Goal: Information Seeking & Learning: Learn about a topic

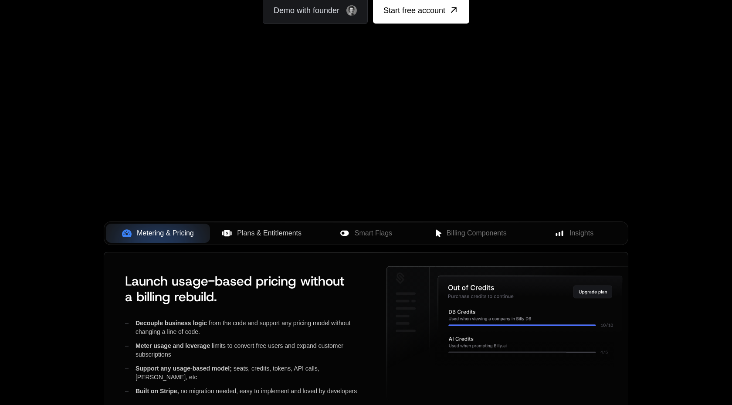
scroll to position [292, 0]
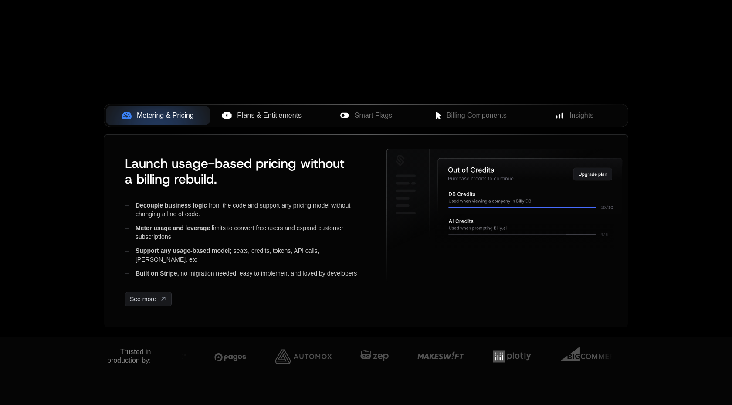
click at [263, 119] on span "Plans & Entitlements" at bounding box center [269, 115] width 65 height 10
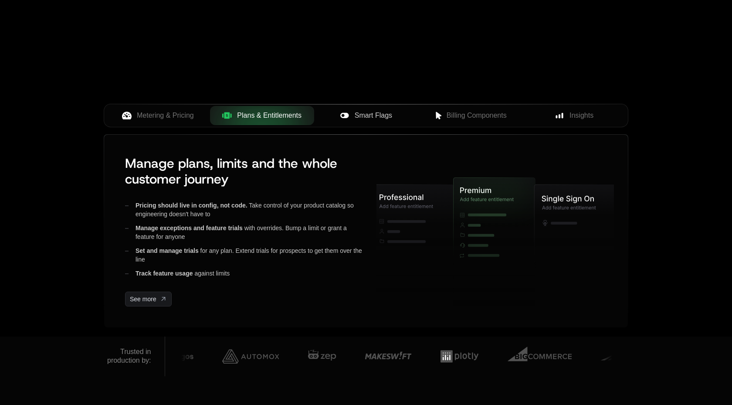
click at [370, 118] on span "Smart Flags" at bounding box center [373, 115] width 37 height 10
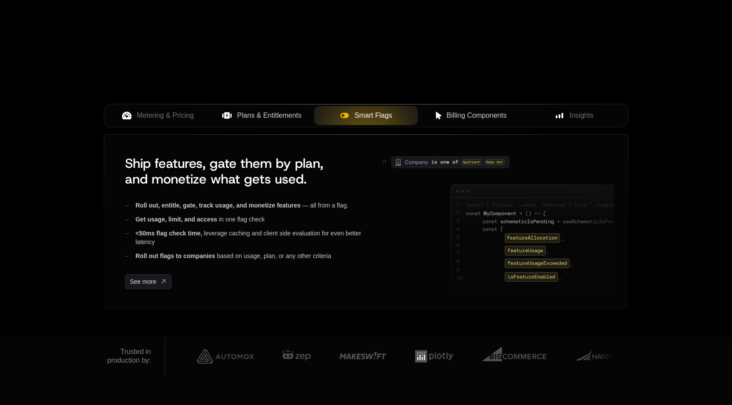
click at [483, 117] on span "Billing Components" at bounding box center [477, 115] width 60 height 10
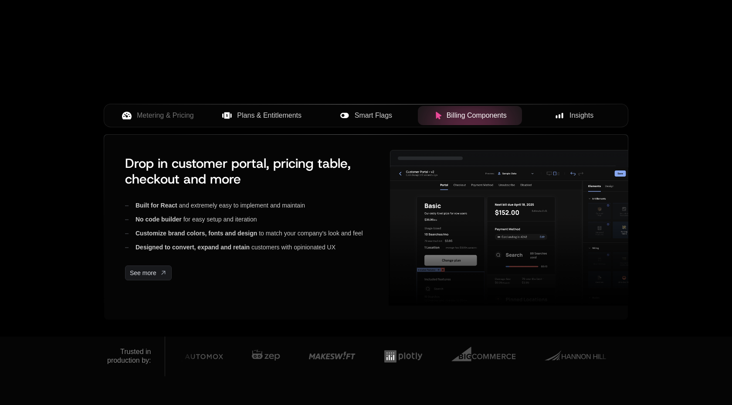
click at [578, 116] on span "Insights" at bounding box center [582, 115] width 24 height 10
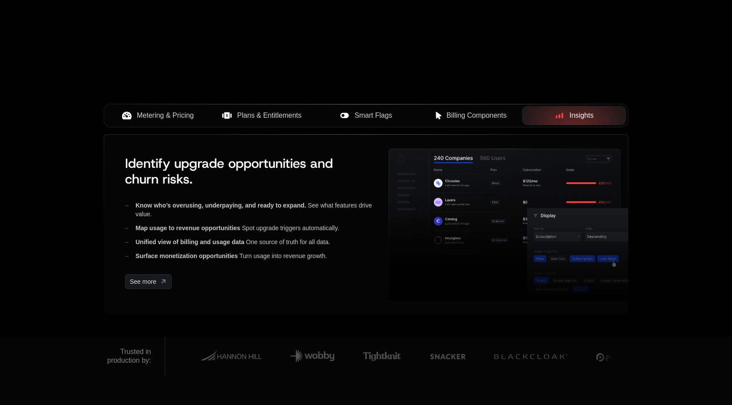
click at [143, 116] on span "Metering & Pricing" at bounding box center [165, 115] width 57 height 10
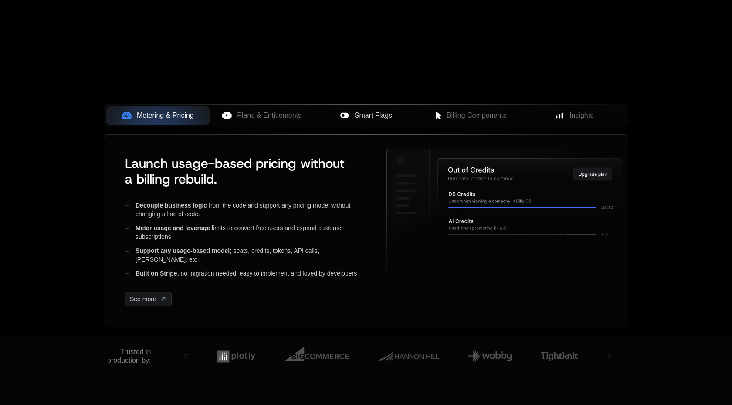
scroll to position [292, 0]
click at [254, 118] on span "Plans & Entitlements" at bounding box center [269, 115] width 65 height 10
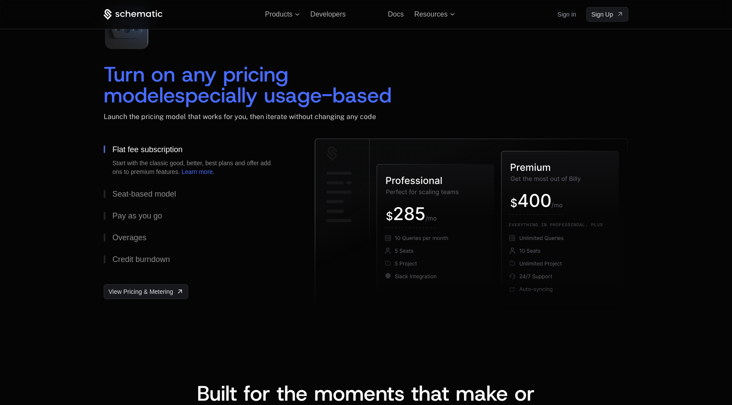
scroll to position [1281, 0]
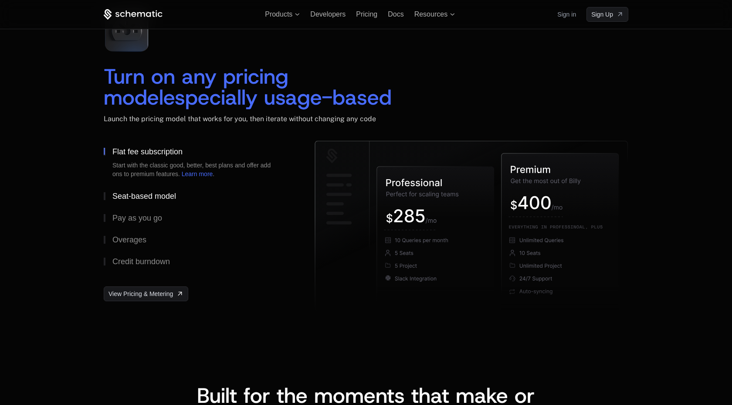
click at [153, 194] on div "Seat-based model" at bounding box center [144, 196] width 64 height 8
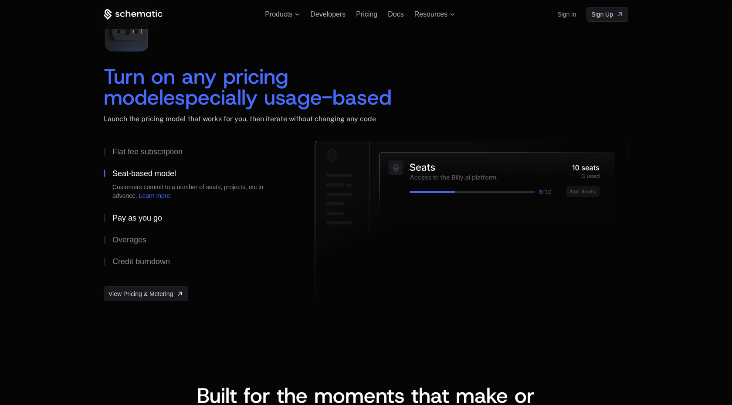
click at [145, 221] on div "Pay as you go" at bounding box center [137, 218] width 50 height 8
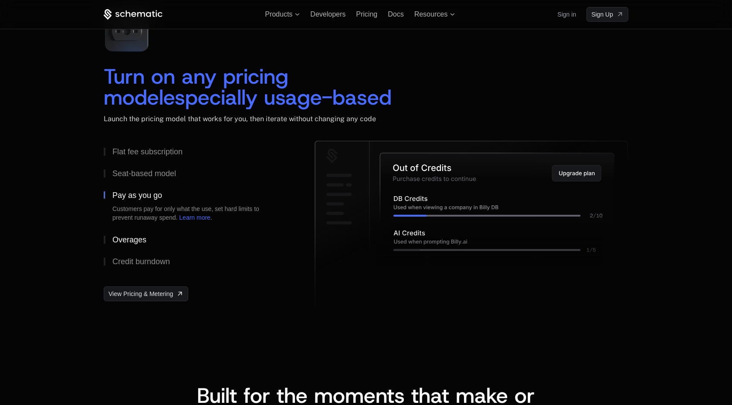
click at [140, 240] on div "Overages" at bounding box center [129, 240] width 34 height 8
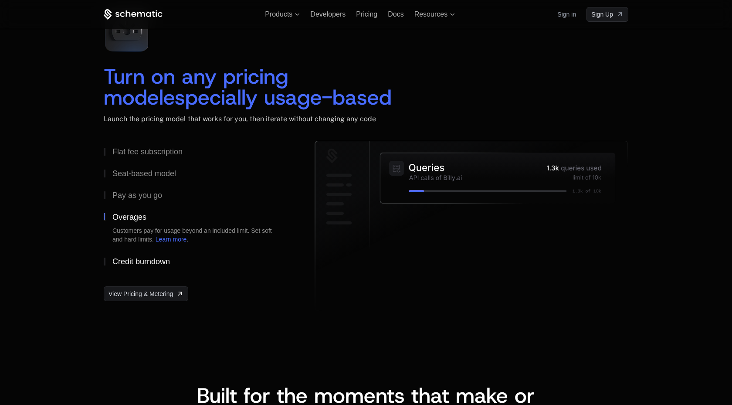
click at [142, 258] on div "Credit burndown" at bounding box center [141, 262] width 58 height 8
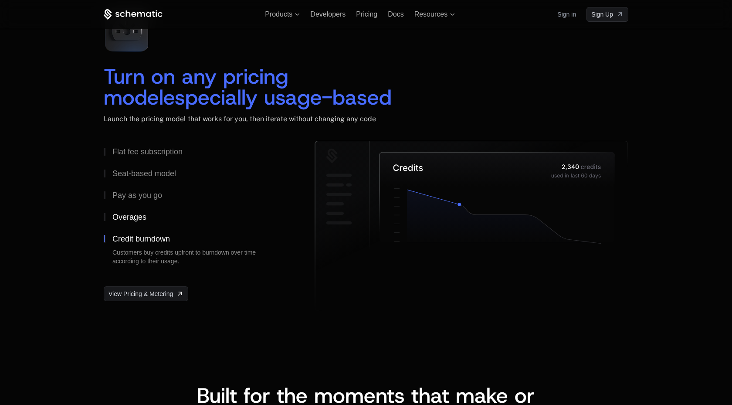
click at [140, 221] on button "Overages" at bounding box center [195, 217] width 183 height 22
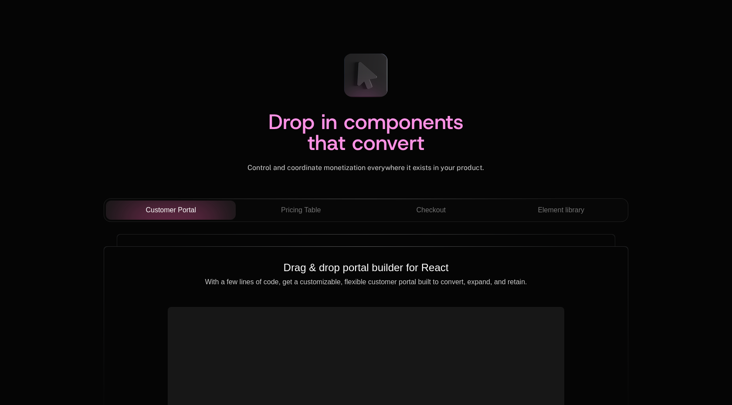
scroll to position [3080, 0]
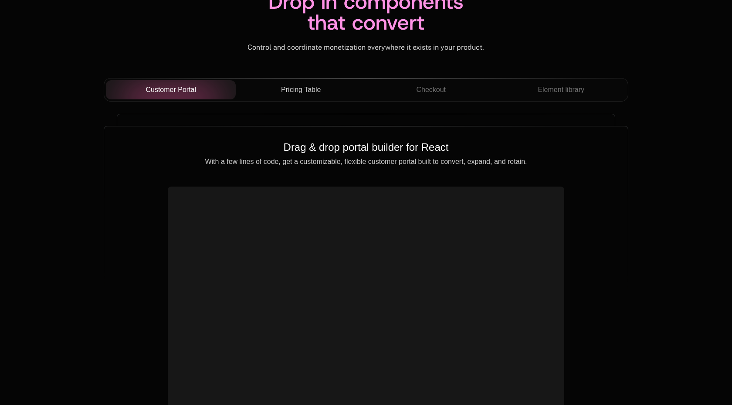
click at [304, 90] on span "Pricing Table" at bounding box center [301, 90] width 40 height 10
